Goal: Check status: Check status

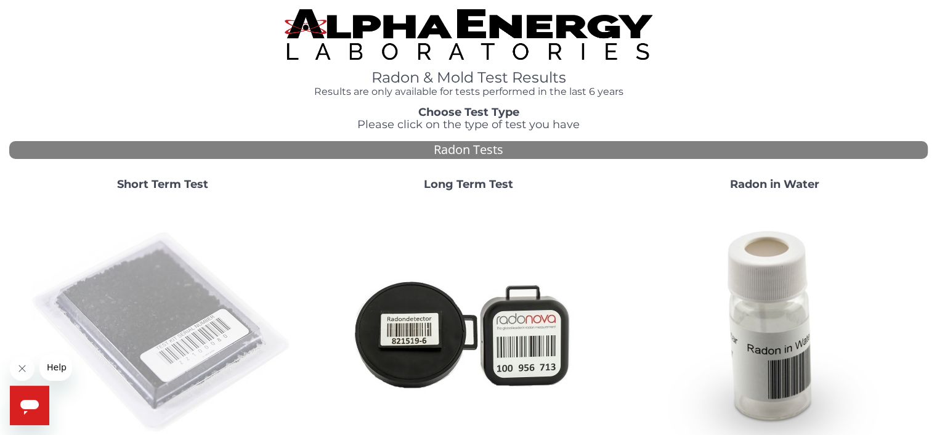
click at [145, 343] on img at bounding box center [162, 332] width 265 height 265
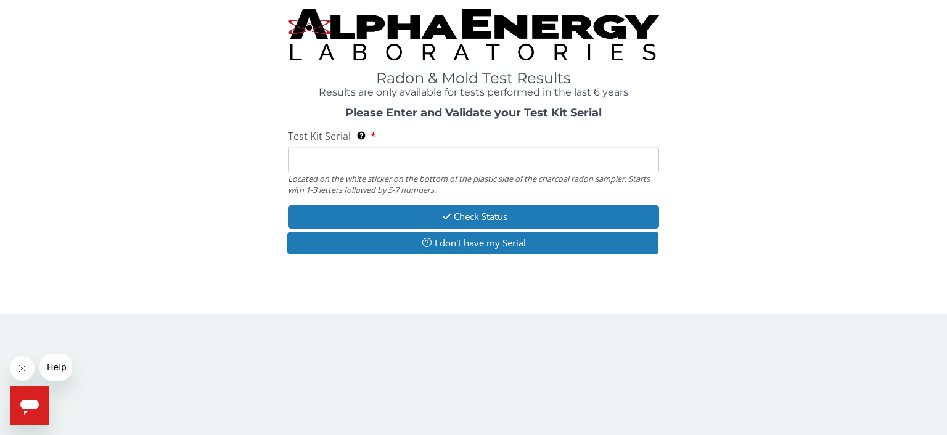
click at [367, 165] on input "Test Kit Serial Located on the white sticker on the bottom of the plastic side …" at bounding box center [473, 160] width 371 height 27
type input "FE463260"
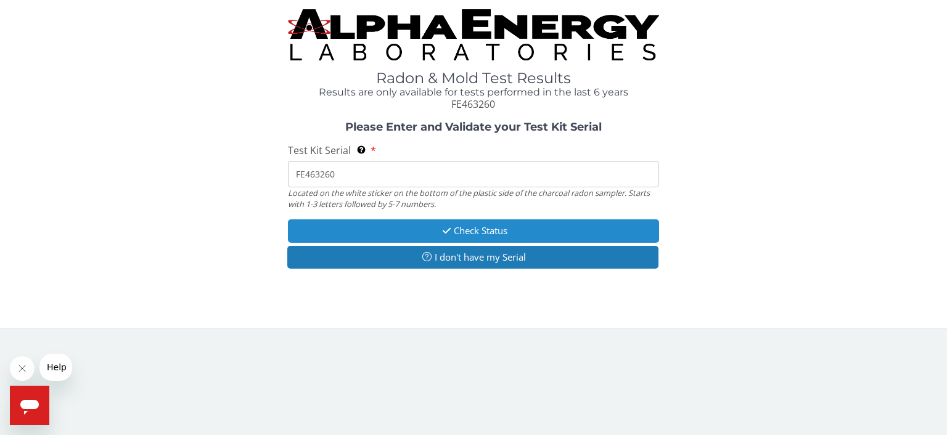
click at [444, 235] on icon "button" at bounding box center [446, 230] width 14 height 9
